Goal: Task Accomplishment & Management: Manage account settings

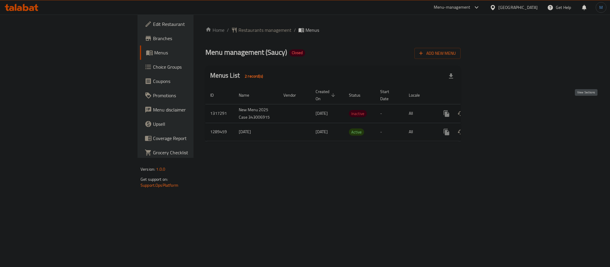
click at [493, 110] on icon "enhanced table" at bounding box center [489, 113] width 7 height 7
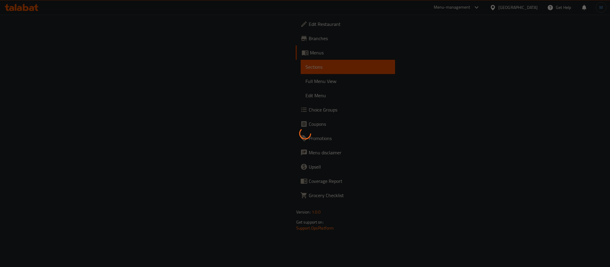
click at [28, 81] on div at bounding box center [305, 133] width 610 height 267
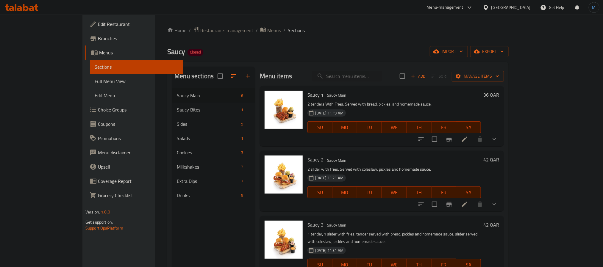
click at [90, 76] on link "Full Menu View" at bounding box center [136, 81] width 93 height 14
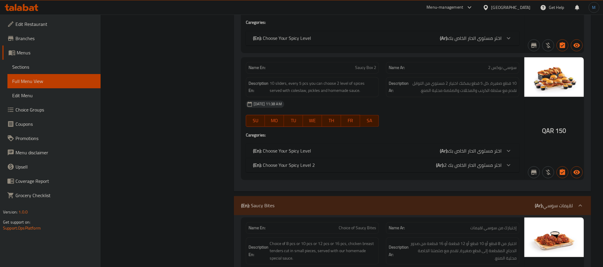
scroll to position [714, 0]
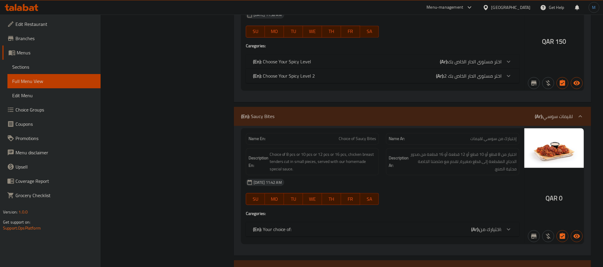
click at [400, 154] on strong "Description Ar:" at bounding box center [399, 161] width 20 height 15
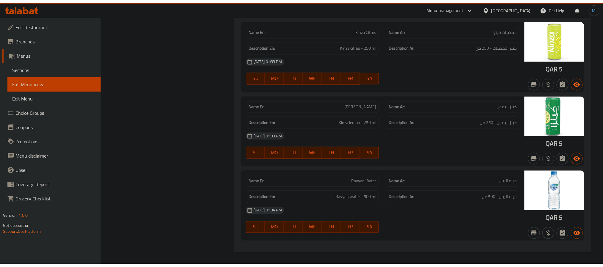
scroll to position [3031, 0]
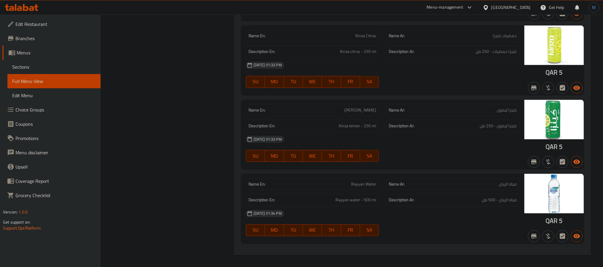
click at [35, 56] on span "Menus" at bounding box center [56, 52] width 79 height 7
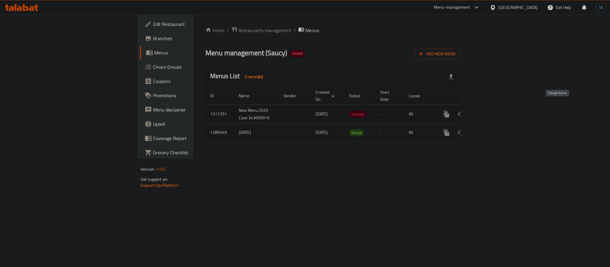
click at [468, 109] on button "enhanced table" at bounding box center [461, 114] width 14 height 14
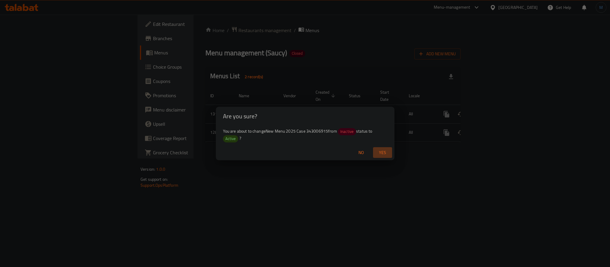
click at [373, 154] on button "Yes" at bounding box center [382, 152] width 19 height 11
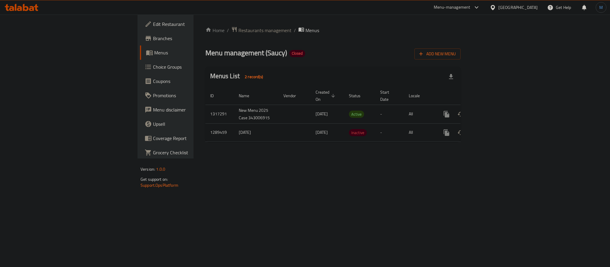
click at [530, 10] on div "[GEOGRAPHIC_DATA]" at bounding box center [517, 7] width 39 height 7
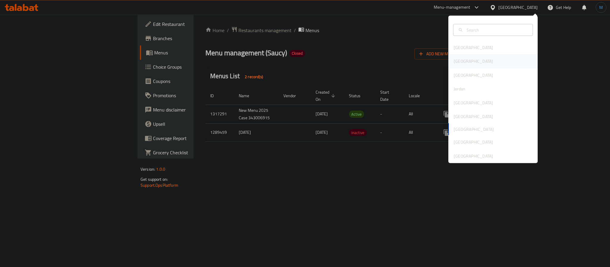
click at [465, 59] on div "Egypt" at bounding box center [492, 61] width 89 height 14
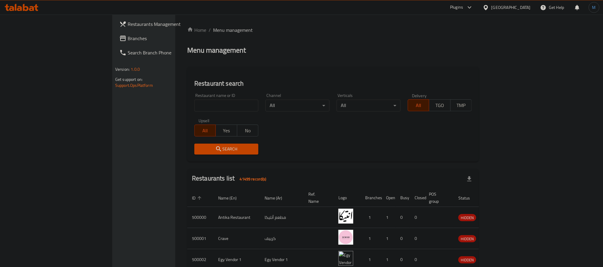
click at [194, 106] on div "Home / Menu management Menu management Restaurant search Restaurant name or ID …" at bounding box center [333, 222] width 292 height 393
click at [194, 106] on input "search" at bounding box center [226, 106] width 64 height 12
paste input "649396"
type input "649396"
click at [199, 151] on span "Search" at bounding box center [226, 149] width 54 height 7
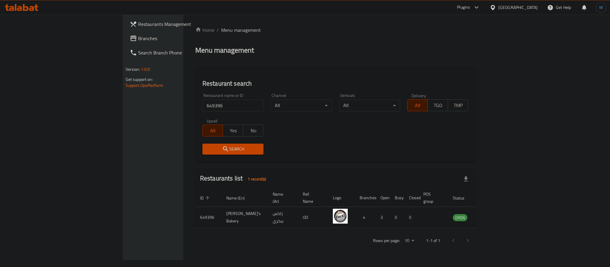
click at [138, 41] on span "Branches" at bounding box center [179, 38] width 82 height 7
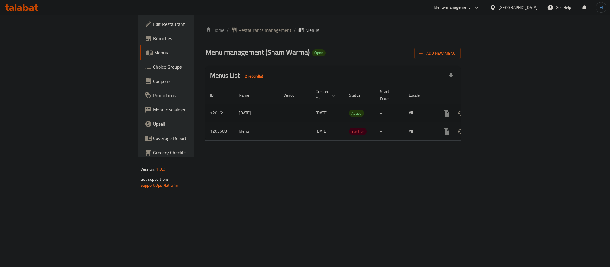
click at [493, 110] on icon "enhanced table" at bounding box center [489, 113] width 7 height 7
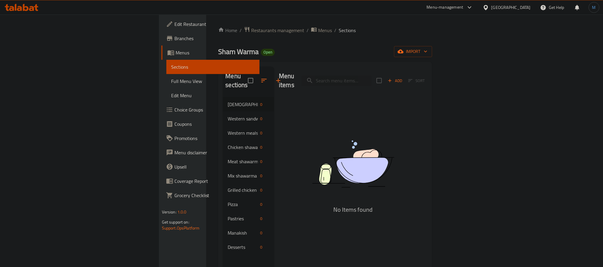
click at [30, 9] on icon at bounding box center [31, 8] width 5 height 5
